Goal: Task Accomplishment & Management: Use online tool/utility

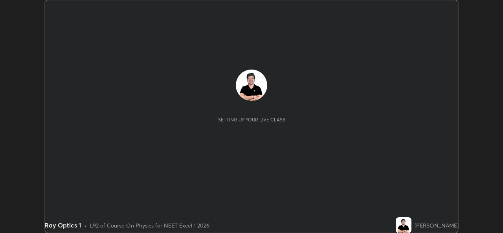
scroll to position [233, 503]
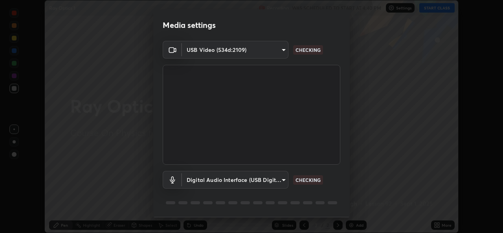
click at [433, 9] on div "Media settings USB Video (534d:2109) 6f717c6c3e4b678731165a98f64bd6436846075ce7…" at bounding box center [251, 116] width 503 height 233
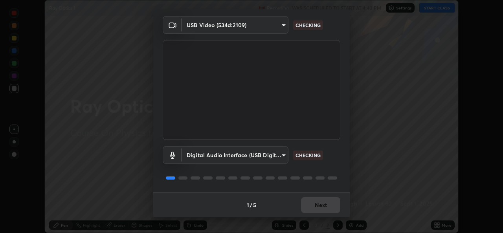
click at [309, 194] on div "1 / 5 Next" at bounding box center [251, 204] width 196 height 25
click at [313, 210] on div "1 / 5 Next" at bounding box center [251, 204] width 196 height 25
click at [311, 208] on div "1 / 5 Next" at bounding box center [251, 204] width 196 height 25
click at [312, 205] on div "1 / 5 Next" at bounding box center [251, 204] width 196 height 25
click at [313, 208] on div "1 / 5 Next" at bounding box center [251, 204] width 196 height 25
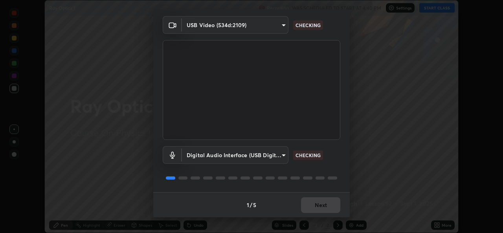
click at [316, 207] on div "1 / 5 Next" at bounding box center [251, 204] width 196 height 25
click at [316, 208] on div "1 / 5 Next" at bounding box center [251, 204] width 196 height 25
click at [314, 209] on div "1 / 5 Next" at bounding box center [251, 204] width 196 height 25
click at [314, 207] on div "1 / 5 Next" at bounding box center [251, 204] width 196 height 25
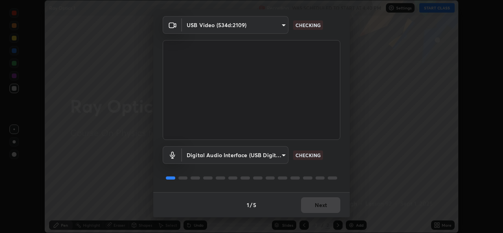
click at [315, 207] on div "1 / 5 Next" at bounding box center [251, 204] width 196 height 25
click at [318, 208] on div "1 / 5 Next" at bounding box center [251, 204] width 196 height 25
click at [316, 210] on div "1 / 5 Next" at bounding box center [251, 204] width 196 height 25
click at [313, 208] on div "1 / 5 Next" at bounding box center [251, 204] width 196 height 25
click at [315, 207] on div "1 / 5 Next" at bounding box center [251, 204] width 196 height 25
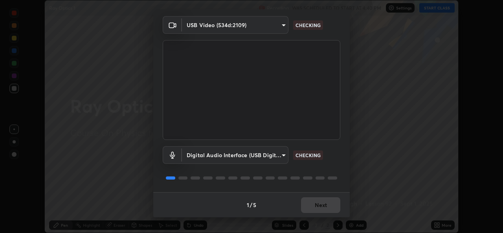
click at [315, 208] on div "1 / 5 Next" at bounding box center [251, 204] width 196 height 25
click at [319, 210] on div "1 / 5 Next" at bounding box center [251, 204] width 196 height 25
click at [322, 210] on div "1 / 5 Next" at bounding box center [251, 204] width 196 height 25
click at [322, 212] on div "1 / 5 Next" at bounding box center [251, 204] width 196 height 25
click at [322, 211] on button "Next" at bounding box center [320, 205] width 39 height 16
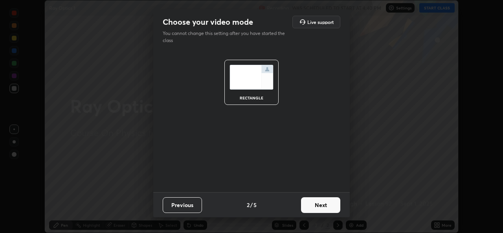
scroll to position [0, 0]
click at [320, 210] on button "Next" at bounding box center [320, 205] width 39 height 16
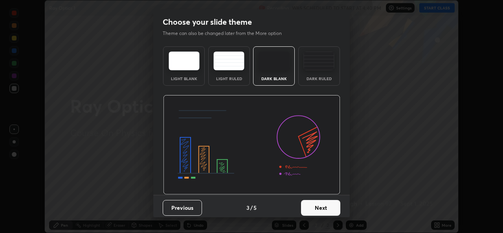
click at [318, 211] on button "Next" at bounding box center [320, 208] width 39 height 16
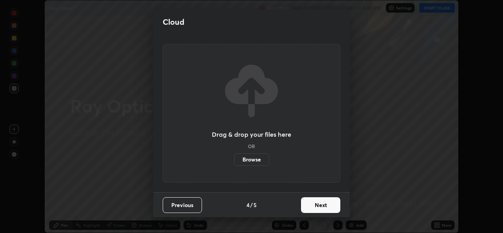
click at [319, 209] on button "Next" at bounding box center [320, 205] width 39 height 16
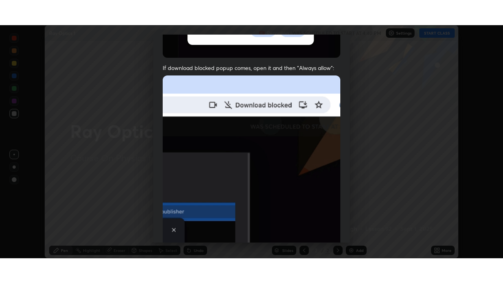
scroll to position [185, 0]
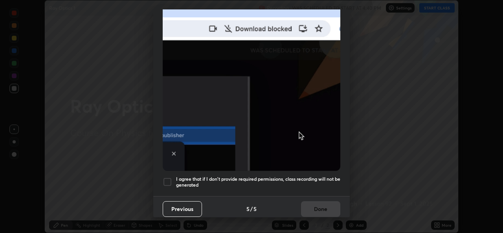
click at [289, 184] on h5 "I agree that if I don't provide required permissions, class recording will not …" at bounding box center [258, 182] width 164 height 12
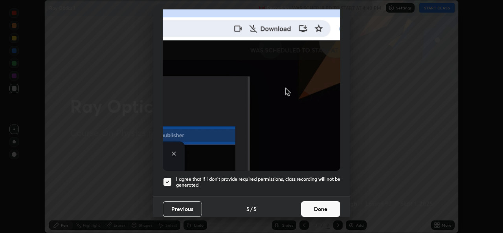
click at [313, 217] on div "Previous 5 / 5 Done" at bounding box center [251, 208] width 196 height 25
click at [311, 207] on button "Done" at bounding box center [320, 209] width 39 height 16
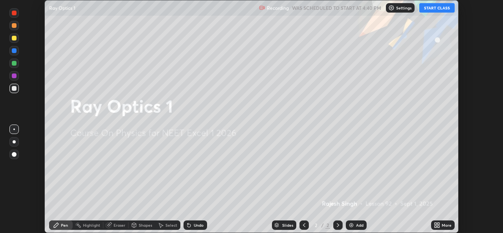
click at [436, 10] on button "START CLASS" at bounding box center [436, 7] width 35 height 9
click at [438, 224] on icon at bounding box center [438, 224] width 2 height 2
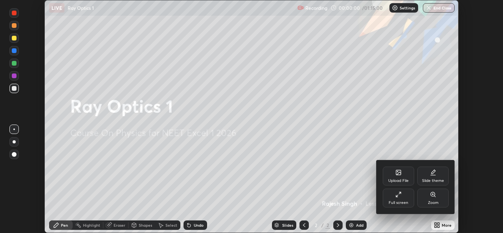
click at [403, 198] on div "Full screen" at bounding box center [397, 197] width 31 height 19
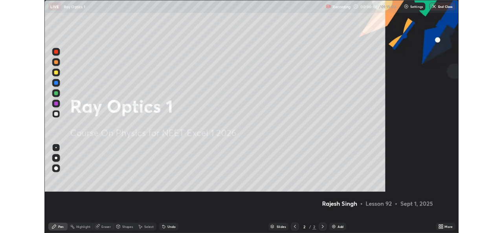
scroll to position [283, 503]
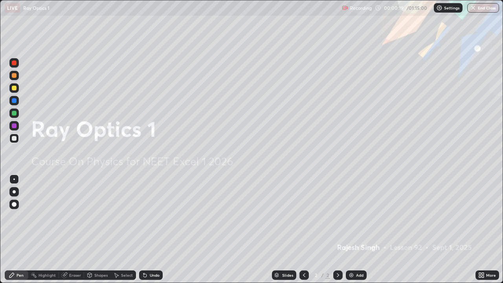
click at [481, 232] on icon at bounding box center [481, 275] width 6 height 6
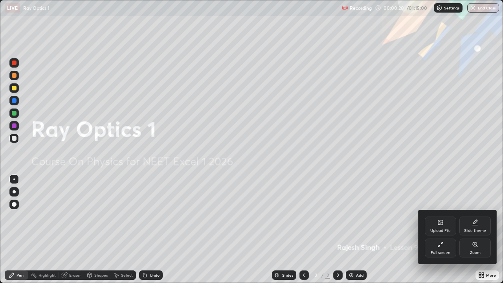
click at [444, 227] on div "Upload File" at bounding box center [439, 225] width 31 height 19
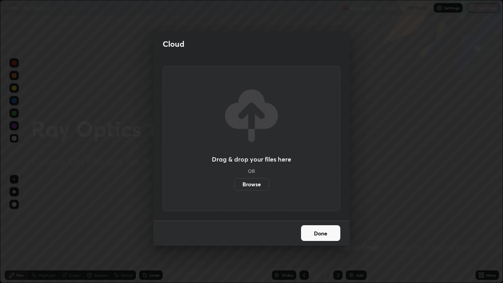
click at [260, 183] on label "Browse" at bounding box center [251, 184] width 35 height 13
click at [234, 183] on input "Browse" at bounding box center [234, 184] width 0 height 13
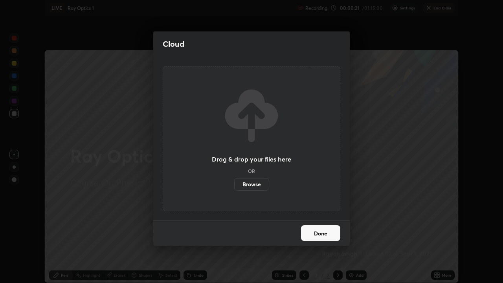
scroll to position [39031, 38761]
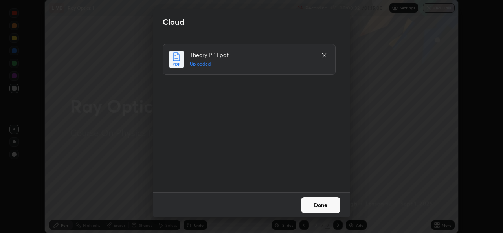
click at [325, 204] on button "Done" at bounding box center [320, 205] width 39 height 16
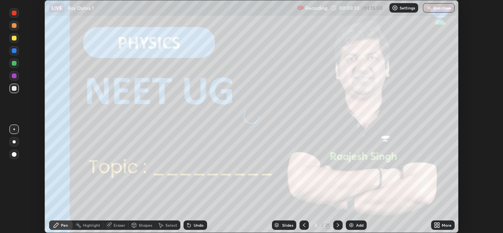
click at [430, 223] on div "Slides 3 / 21 Add" at bounding box center [319, 225] width 224 height 16
click at [433, 225] on icon at bounding box center [436, 225] width 6 height 6
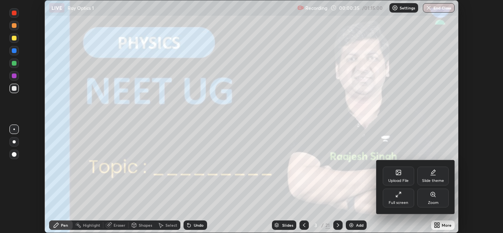
click at [399, 199] on div "Full screen" at bounding box center [397, 197] width 31 height 19
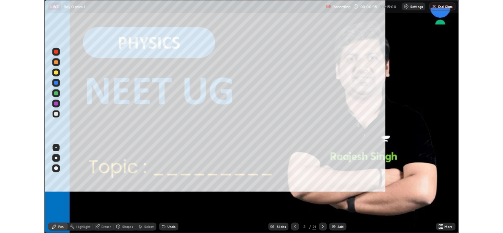
scroll to position [283, 503]
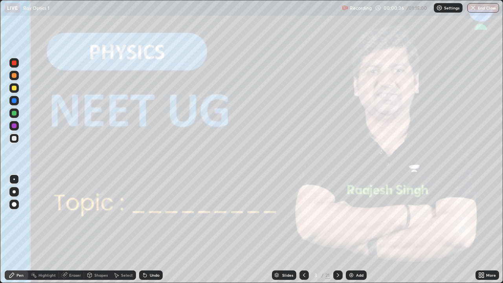
click at [335, 232] on div at bounding box center [337, 274] width 9 height 9
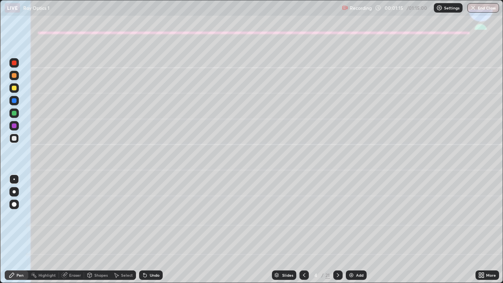
click at [15, 192] on div at bounding box center [14, 191] width 3 height 3
click at [13, 112] on div at bounding box center [14, 113] width 5 height 5
click at [101, 232] on div "Shapes" at bounding box center [100, 275] width 13 height 4
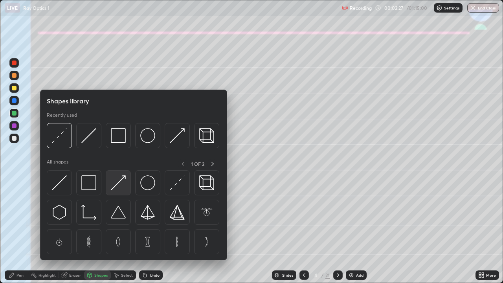
click at [116, 179] on img at bounding box center [118, 182] width 15 height 15
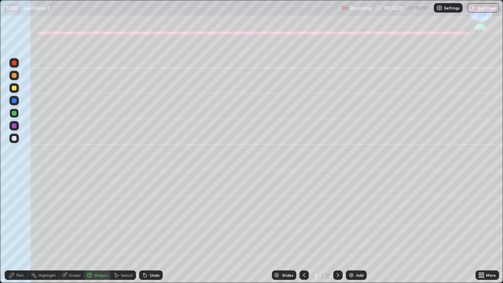
click at [14, 232] on icon at bounding box center [12, 275] width 6 height 6
click at [15, 137] on div at bounding box center [14, 138] width 5 height 5
click at [145, 232] on icon at bounding box center [145, 275] width 6 height 6
click at [13, 114] on div at bounding box center [14, 113] width 5 height 5
click at [14, 76] on div at bounding box center [14, 75] width 5 height 5
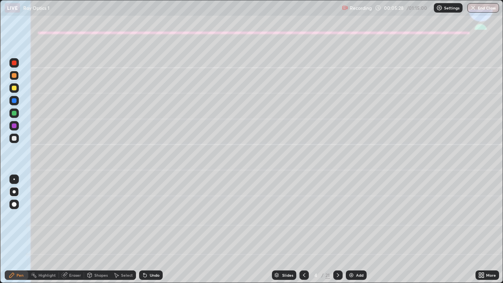
click at [336, 232] on icon at bounding box center [338, 275] width 6 height 6
click at [13, 88] on div at bounding box center [14, 88] width 5 height 5
click at [15, 139] on div at bounding box center [14, 138] width 5 height 5
click at [145, 232] on icon at bounding box center [144, 275] width 3 height 3
click at [14, 101] on div at bounding box center [14, 100] width 5 height 5
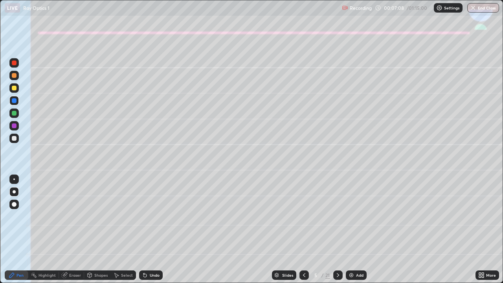
click at [14, 63] on div at bounding box center [14, 62] width 5 height 5
click at [14, 139] on div at bounding box center [14, 138] width 5 height 5
click at [15, 63] on div at bounding box center [14, 62] width 5 height 5
click at [16, 126] on div at bounding box center [14, 125] width 5 height 5
click at [150, 232] on div "Undo" at bounding box center [151, 274] width 24 height 9
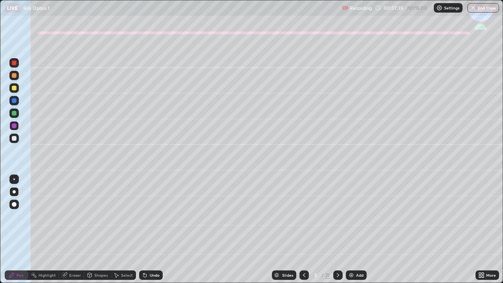
click at [151, 232] on div "Undo" at bounding box center [151, 274] width 24 height 9
click at [149, 232] on div "Undo" at bounding box center [151, 274] width 24 height 9
click at [14, 138] on div at bounding box center [14, 138] width 5 height 5
click at [97, 232] on div "Shapes" at bounding box center [97, 274] width 27 height 9
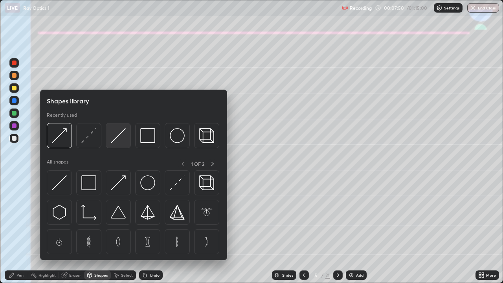
click at [117, 137] on img at bounding box center [118, 135] width 15 height 15
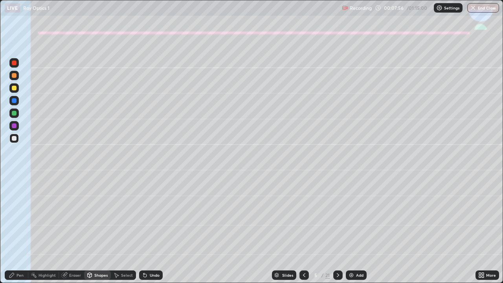
click at [21, 232] on div "Pen" at bounding box center [19, 275] width 7 height 4
click at [154, 232] on div "Undo" at bounding box center [155, 275] width 10 height 4
click at [13, 88] on div at bounding box center [14, 88] width 5 height 5
click at [97, 232] on div "Shapes" at bounding box center [100, 275] width 13 height 4
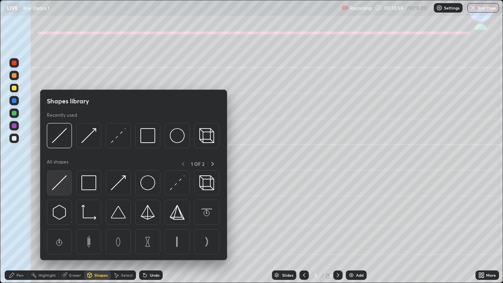
click at [62, 180] on img at bounding box center [59, 182] width 15 height 15
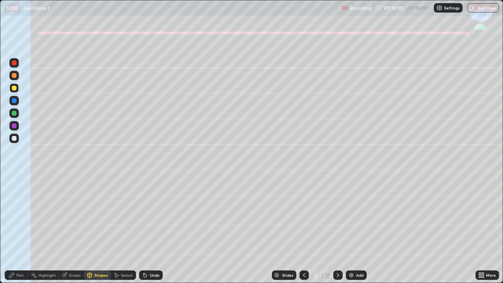
click at [150, 232] on div "Undo" at bounding box center [155, 275] width 10 height 4
click at [19, 232] on div "Pen" at bounding box center [19, 275] width 7 height 4
click at [13, 137] on div at bounding box center [14, 138] width 5 height 5
click at [155, 232] on div "Undo" at bounding box center [155, 275] width 10 height 4
click at [337, 232] on icon at bounding box center [338, 275] width 6 height 6
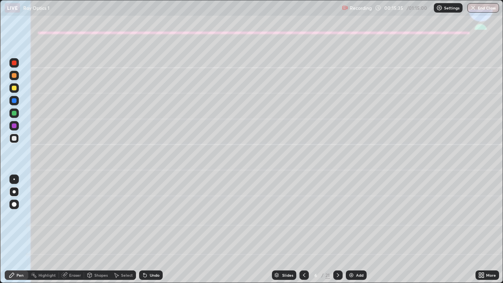
click at [13, 88] on div at bounding box center [14, 88] width 5 height 5
click at [99, 232] on div "Shapes" at bounding box center [100, 275] width 13 height 4
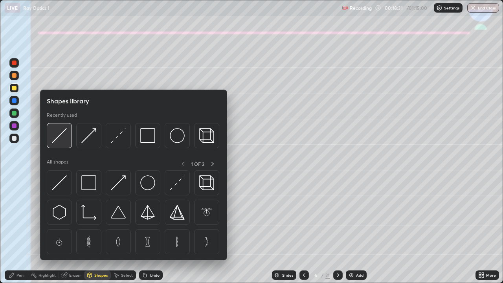
click at [60, 136] on img at bounding box center [59, 135] width 15 height 15
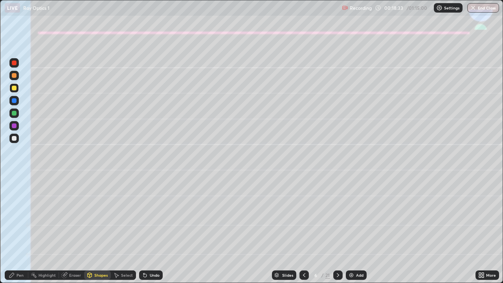
click at [150, 232] on div "Undo" at bounding box center [155, 275] width 10 height 4
click at [11, 139] on div at bounding box center [13, 137] width 9 height 9
click at [18, 232] on div "Pen" at bounding box center [19, 275] width 7 height 4
click at [148, 232] on div "Undo" at bounding box center [151, 274] width 24 height 9
click at [16, 88] on div at bounding box center [14, 88] width 5 height 5
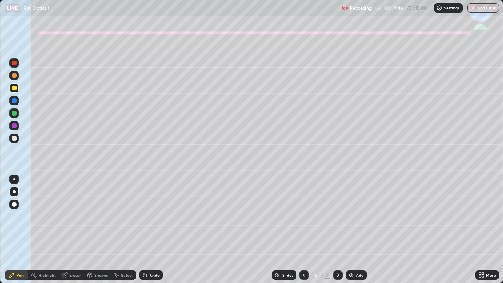
click at [143, 232] on icon at bounding box center [144, 275] width 3 height 3
click at [15, 142] on div at bounding box center [13, 137] width 9 height 9
click at [153, 232] on div "Undo" at bounding box center [155, 275] width 10 height 4
click at [13, 75] on div at bounding box center [14, 75] width 5 height 5
click at [101, 232] on div "Shapes" at bounding box center [100, 275] width 13 height 4
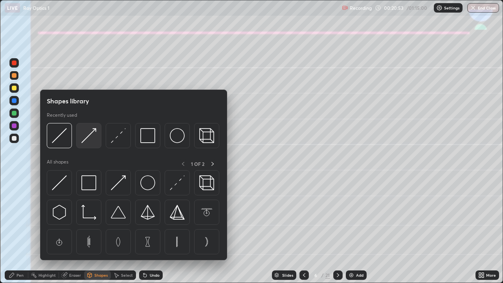
click at [89, 133] on img at bounding box center [88, 135] width 15 height 15
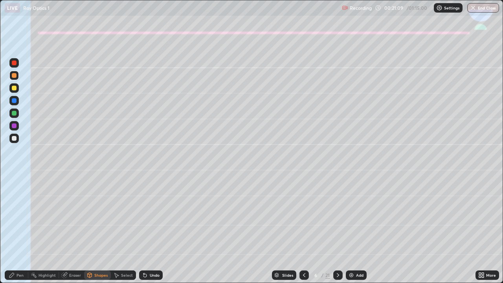
click at [15, 232] on div "Pen" at bounding box center [17, 274] width 24 height 9
click at [16, 141] on div at bounding box center [13, 137] width 9 height 9
click at [338, 232] on icon at bounding box center [338, 275] width 6 height 6
click at [18, 89] on div at bounding box center [13, 87] width 9 height 9
click at [13, 138] on div at bounding box center [14, 138] width 5 height 5
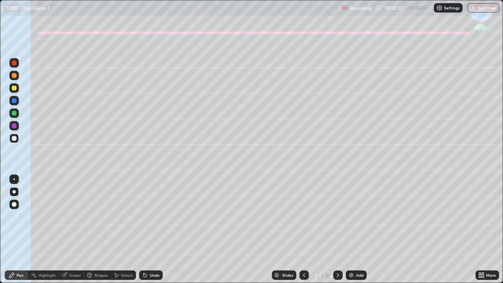
click at [151, 232] on div "Undo" at bounding box center [155, 275] width 10 height 4
click at [150, 232] on div "Undo" at bounding box center [155, 275] width 10 height 4
click at [145, 232] on icon at bounding box center [145, 275] width 6 height 6
click at [143, 232] on icon at bounding box center [145, 275] width 6 height 6
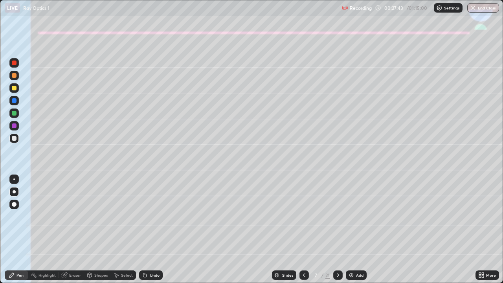
click at [140, 232] on div "Undo" at bounding box center [151, 274] width 24 height 9
click at [139, 232] on div "Undo" at bounding box center [151, 274] width 24 height 9
click at [140, 232] on div "Undo" at bounding box center [151, 274] width 24 height 9
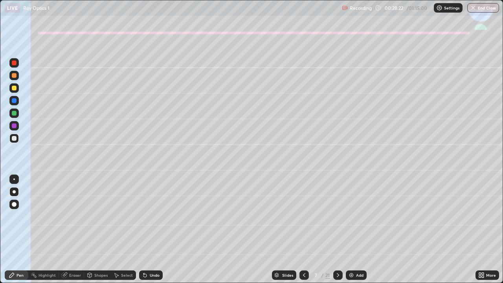
click at [16, 91] on div at bounding box center [13, 87] width 9 height 9
click at [95, 232] on div "Shapes" at bounding box center [100, 275] width 13 height 4
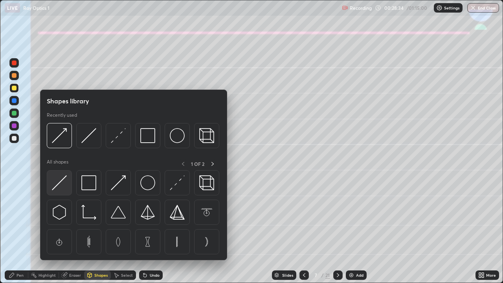
click at [58, 184] on img at bounding box center [59, 182] width 15 height 15
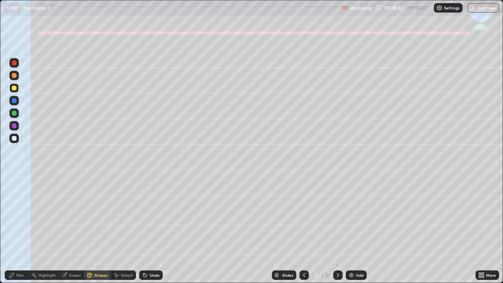
click at [12, 137] on div at bounding box center [14, 138] width 5 height 5
click at [97, 232] on div "Shapes" at bounding box center [97, 274] width 27 height 9
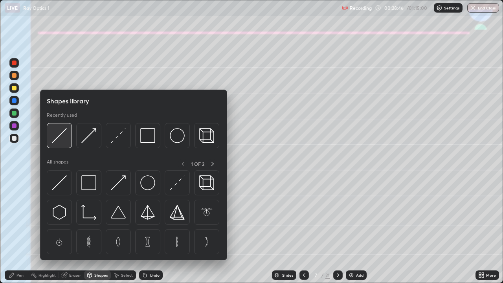
click at [60, 135] on img at bounding box center [59, 135] width 15 height 15
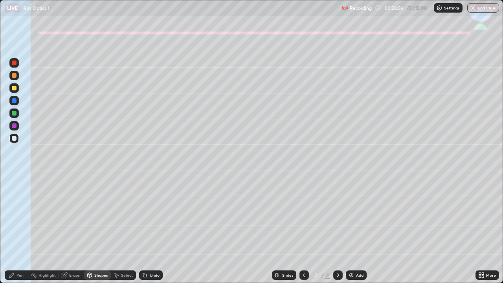
click at [20, 232] on div "Pen" at bounding box center [17, 274] width 24 height 9
click at [13, 114] on div at bounding box center [14, 113] width 5 height 5
click at [13, 141] on div at bounding box center [13, 137] width 9 height 9
click at [153, 232] on div "Undo" at bounding box center [155, 275] width 10 height 4
click at [152, 232] on div "Undo" at bounding box center [155, 275] width 10 height 4
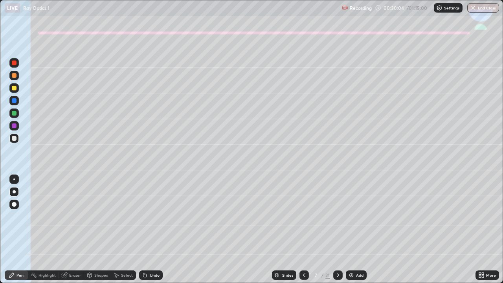
click at [81, 232] on div "Eraser" at bounding box center [71, 274] width 25 height 9
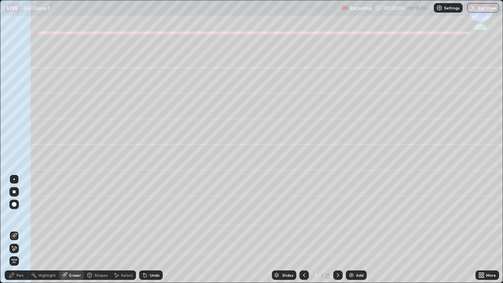
click at [23, 232] on div "Pen" at bounding box center [19, 275] width 7 height 4
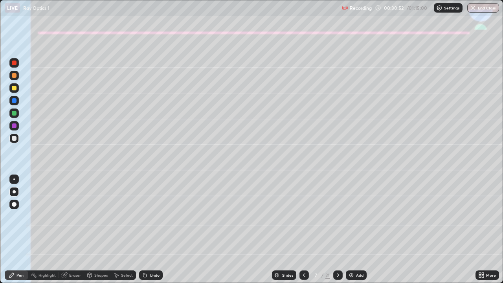
click at [12, 114] on div at bounding box center [14, 113] width 5 height 5
click at [150, 232] on div "Undo" at bounding box center [155, 275] width 10 height 4
click at [147, 232] on div "Undo" at bounding box center [151, 274] width 24 height 9
click at [12, 139] on div at bounding box center [14, 138] width 5 height 5
click at [338, 232] on icon at bounding box center [338, 275] width 6 height 6
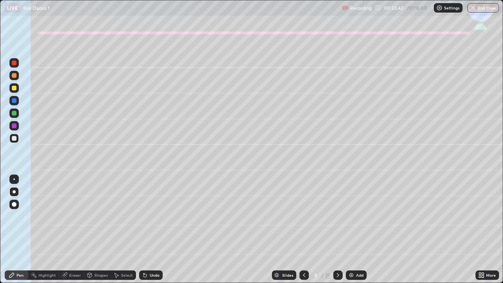
click at [14, 86] on div at bounding box center [14, 88] width 5 height 5
click at [16, 140] on div at bounding box center [14, 138] width 5 height 5
click at [15, 136] on div at bounding box center [14, 138] width 5 height 5
click at [14, 89] on div at bounding box center [14, 88] width 5 height 5
click at [15, 140] on div at bounding box center [14, 138] width 5 height 5
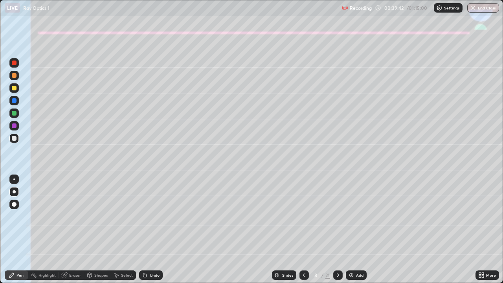
click at [150, 232] on div "Undo" at bounding box center [151, 274] width 24 height 9
click at [148, 232] on div "Undo" at bounding box center [151, 274] width 24 height 9
click at [150, 232] on div "Undo" at bounding box center [155, 275] width 10 height 4
click at [302, 232] on icon at bounding box center [304, 275] width 6 height 6
click at [11, 101] on div at bounding box center [13, 100] width 9 height 9
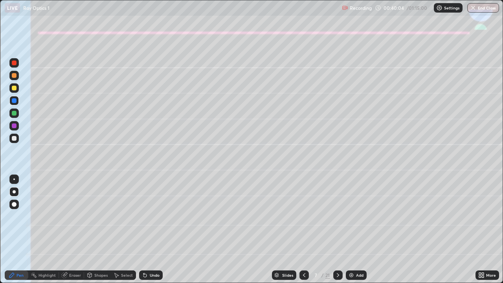
click at [335, 232] on icon at bounding box center [338, 275] width 6 height 6
click at [15, 89] on div at bounding box center [14, 88] width 5 height 5
click at [97, 232] on div "Shapes" at bounding box center [100, 275] width 13 height 4
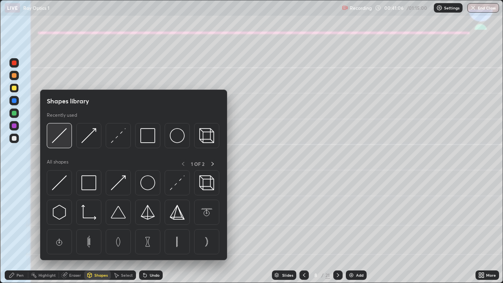
click at [59, 135] on img at bounding box center [59, 135] width 15 height 15
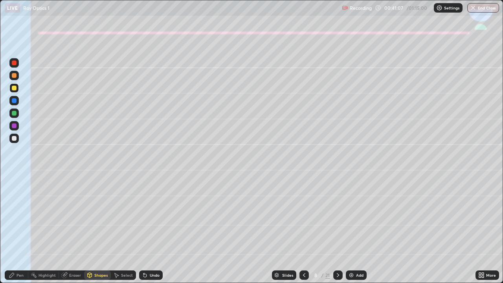
click at [14, 137] on div at bounding box center [14, 138] width 5 height 5
click at [16, 232] on div "Pen" at bounding box center [17, 274] width 24 height 9
click at [14, 126] on div at bounding box center [14, 125] width 5 height 5
click at [14, 114] on div at bounding box center [14, 113] width 5 height 5
click at [146, 232] on div "Undo" at bounding box center [151, 274] width 24 height 9
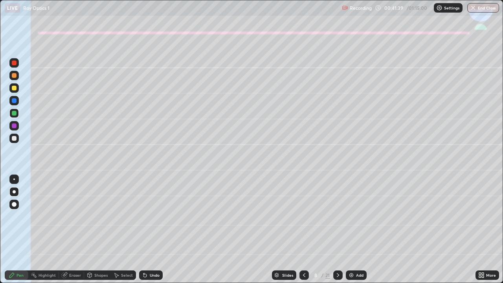
click at [144, 232] on icon at bounding box center [144, 275] width 3 height 3
click at [14, 75] on div at bounding box center [14, 75] width 5 height 5
click at [97, 232] on div "Shapes" at bounding box center [100, 275] width 13 height 4
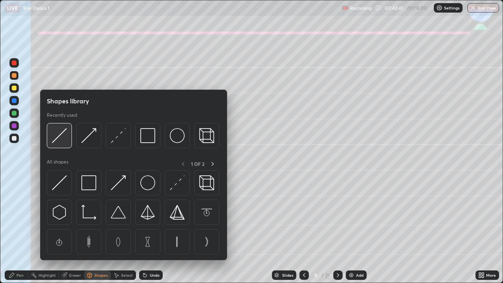
click at [63, 138] on img at bounding box center [59, 135] width 15 height 15
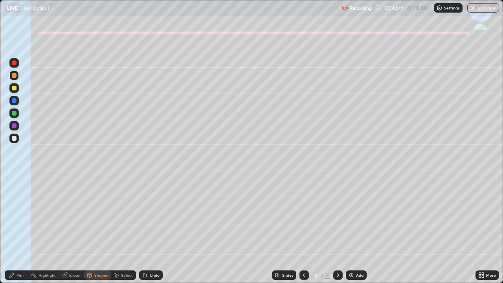
click at [19, 232] on div "Pen" at bounding box center [19, 275] width 7 height 4
click at [14, 137] on div at bounding box center [14, 138] width 5 height 5
click at [15, 75] on div at bounding box center [14, 75] width 5 height 5
click at [95, 232] on div "Shapes" at bounding box center [100, 275] width 13 height 4
click at [152, 232] on div "Undo" at bounding box center [155, 275] width 10 height 4
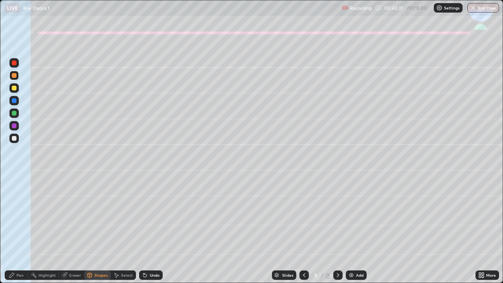
click at [21, 232] on div "Pen" at bounding box center [19, 275] width 7 height 4
click at [16, 116] on div at bounding box center [13, 112] width 9 height 9
click at [102, 232] on div "Shapes" at bounding box center [100, 275] width 13 height 4
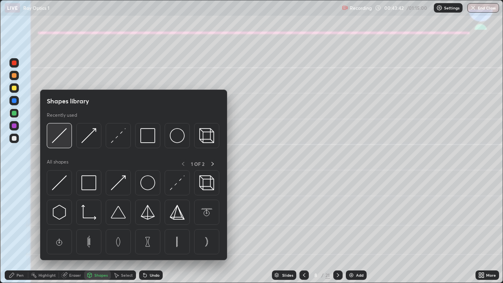
click at [66, 135] on img at bounding box center [59, 135] width 15 height 15
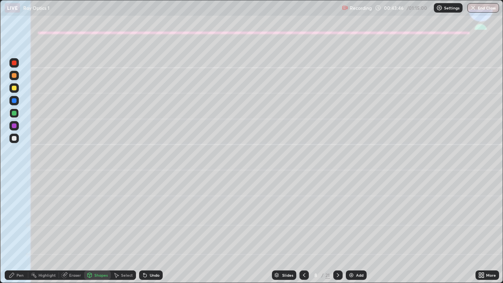
click at [20, 232] on div "Pen" at bounding box center [17, 274] width 24 height 9
click at [13, 138] on div at bounding box center [14, 138] width 5 height 5
click at [340, 232] on div at bounding box center [337, 274] width 9 height 9
click at [14, 77] on div at bounding box center [14, 75] width 5 height 5
click at [102, 232] on div "Shapes" at bounding box center [100, 275] width 13 height 4
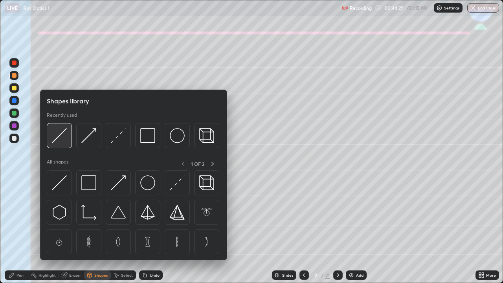
click at [60, 134] on img at bounding box center [59, 135] width 15 height 15
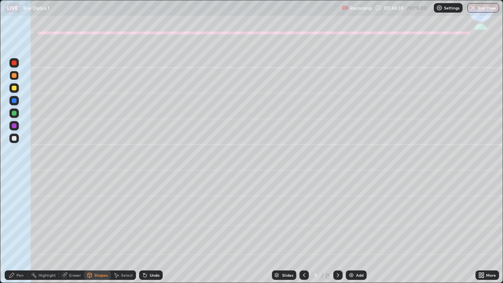
click at [20, 232] on div "Pen" at bounding box center [19, 275] width 7 height 4
click at [150, 232] on div "Undo" at bounding box center [155, 275] width 10 height 4
click at [149, 232] on div "Undo" at bounding box center [151, 274] width 24 height 9
click at [21, 232] on div "Pen" at bounding box center [17, 274] width 24 height 9
click at [12, 141] on div at bounding box center [13, 137] width 9 height 9
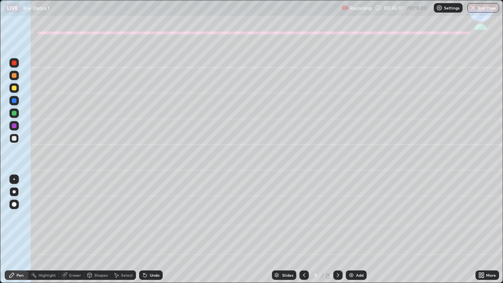
click at [304, 232] on icon at bounding box center [304, 275] width 6 height 6
click at [340, 232] on div at bounding box center [337, 274] width 9 height 9
click at [94, 232] on div "Shapes" at bounding box center [97, 274] width 27 height 9
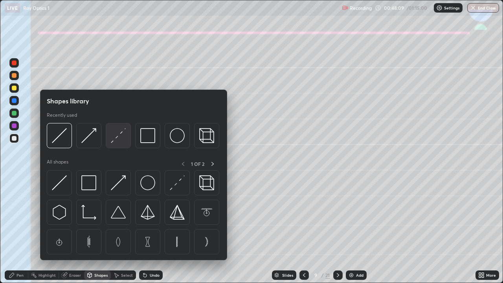
click at [115, 137] on img at bounding box center [118, 135] width 15 height 15
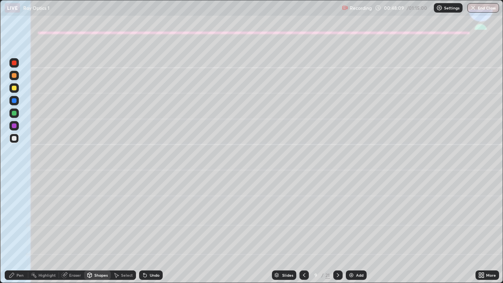
click at [12, 126] on div at bounding box center [14, 125] width 5 height 5
click at [18, 73] on div at bounding box center [13, 75] width 9 height 9
click at [17, 87] on div at bounding box center [13, 87] width 9 height 9
click at [153, 232] on div "Undo" at bounding box center [155, 275] width 10 height 4
click at [20, 232] on div "Pen" at bounding box center [19, 275] width 7 height 4
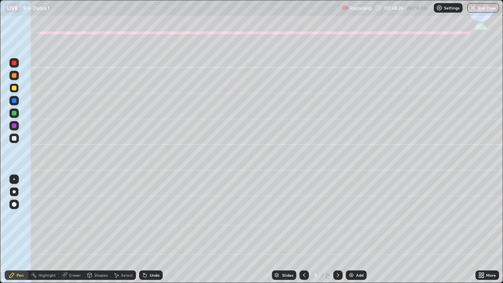
click at [150, 232] on div "Undo" at bounding box center [155, 275] width 10 height 4
click at [102, 232] on div "Shapes" at bounding box center [97, 274] width 27 height 9
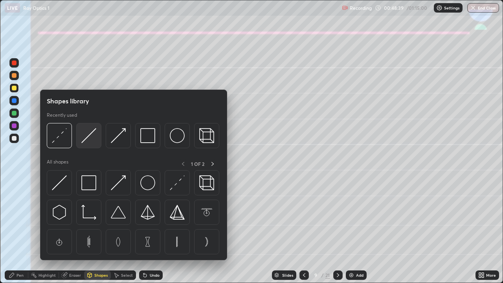
click at [90, 141] on img at bounding box center [88, 135] width 15 height 15
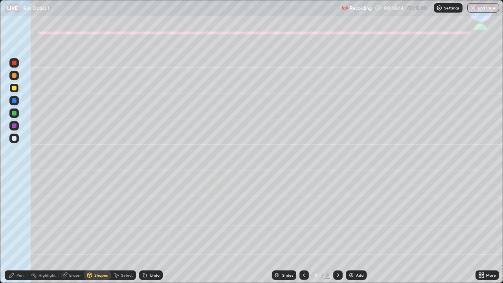
click at [15, 138] on div at bounding box center [14, 138] width 5 height 5
click at [17, 232] on div "Pen" at bounding box center [19, 275] width 7 height 4
click at [13, 232] on icon at bounding box center [11, 274] width 5 height 5
click at [14, 113] on div at bounding box center [14, 113] width 5 height 5
click at [97, 232] on div "Shapes" at bounding box center [100, 275] width 13 height 4
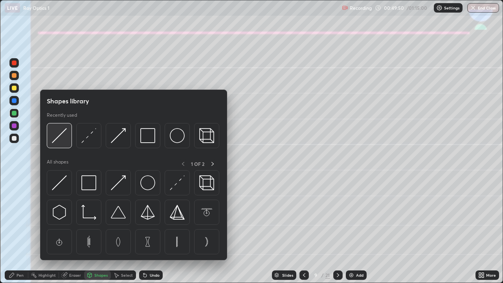
click at [57, 139] on img at bounding box center [59, 135] width 15 height 15
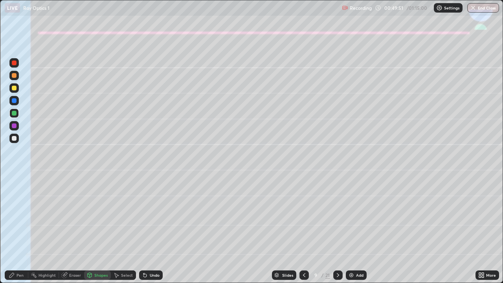
click at [13, 102] on div at bounding box center [14, 100] width 5 height 5
click at [20, 232] on div "Pen" at bounding box center [19, 275] width 7 height 4
click at [149, 232] on div "Undo" at bounding box center [151, 274] width 24 height 9
click at [151, 232] on div "Undo" at bounding box center [155, 275] width 10 height 4
click at [17, 139] on div at bounding box center [13, 137] width 9 height 9
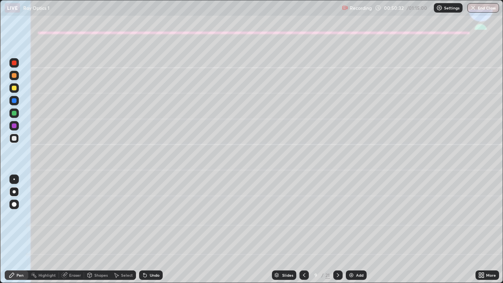
click at [155, 232] on div "Undo" at bounding box center [155, 275] width 10 height 4
click at [154, 232] on div "Undo" at bounding box center [151, 274] width 24 height 9
click at [151, 232] on div "Undo" at bounding box center [155, 275] width 10 height 4
click at [150, 232] on div "Undo" at bounding box center [155, 275] width 10 height 4
click at [483, 9] on button "End Class" at bounding box center [483, 7] width 32 height 9
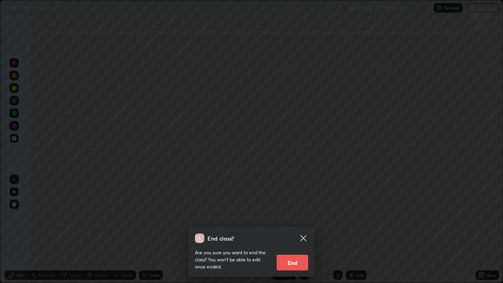
click at [301, 232] on button "End" at bounding box center [291, 262] width 31 height 16
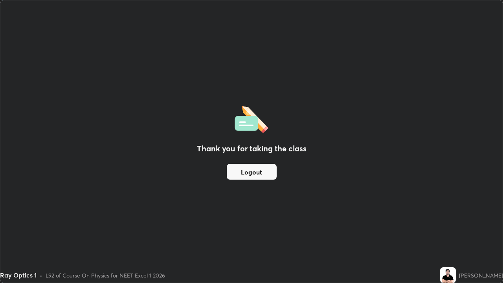
click at [266, 177] on button "Logout" at bounding box center [252, 172] width 50 height 16
click at [272, 177] on button "Logout" at bounding box center [252, 172] width 50 height 16
click at [274, 174] on button "Logout" at bounding box center [252, 172] width 50 height 16
click at [316, 214] on div "Thank you for taking the class Logout" at bounding box center [251, 141] width 502 height 282
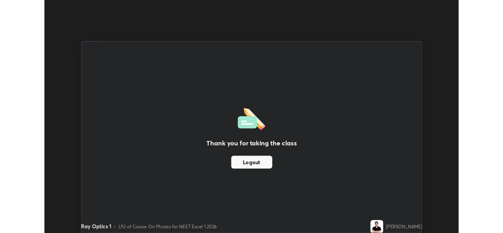
scroll to position [39031, 38761]
